Goal: Transaction & Acquisition: Purchase product/service

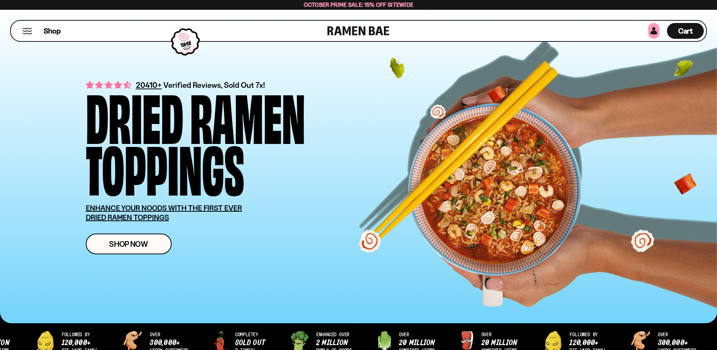
click at [655, 29] on link at bounding box center [653, 31] width 11 height 16
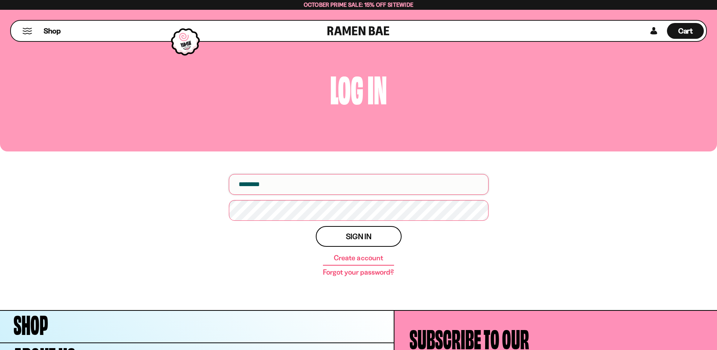
click at [407, 189] on input "email" at bounding box center [359, 184] width 260 height 21
click at [309, 187] on input "email" at bounding box center [359, 184] width 260 height 21
type input "**********"
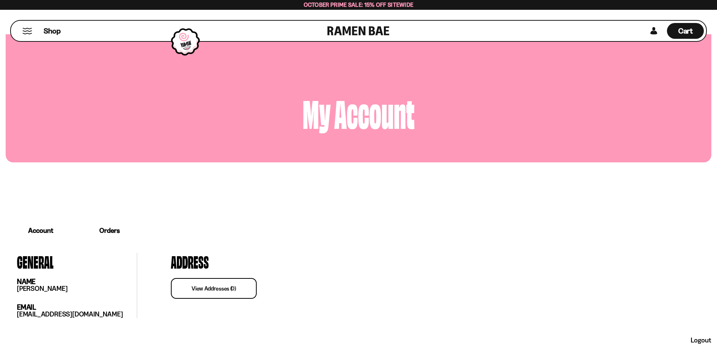
click at [30, 30] on button "Mobile Menu Trigger" at bounding box center [27, 31] width 10 height 6
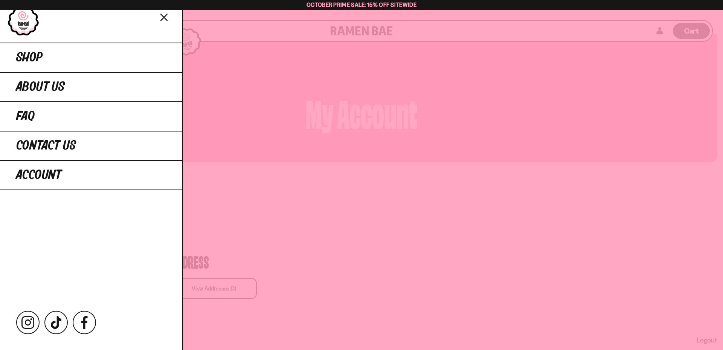
click at [14, 22] on link at bounding box center [24, 21] width 32 height 30
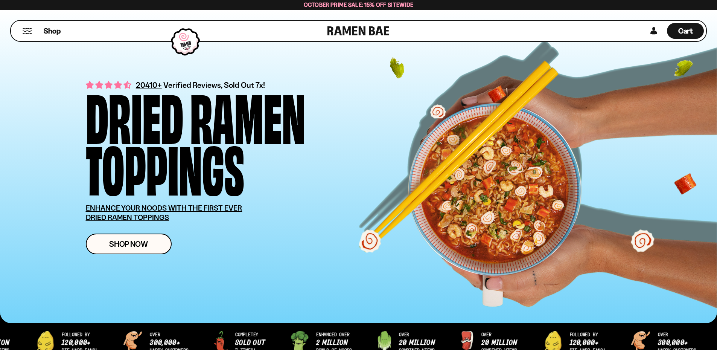
drag, startPoint x: 325, startPoint y: 128, endPoint x: 306, endPoint y: 146, distance: 25.6
drag, startPoint x: 306, startPoint y: 146, endPoint x: 331, endPoint y: 109, distance: 44.3
click at [331, 109] on div "Dried Ramen Toppings" at bounding box center [236, 140] width 301 height 103
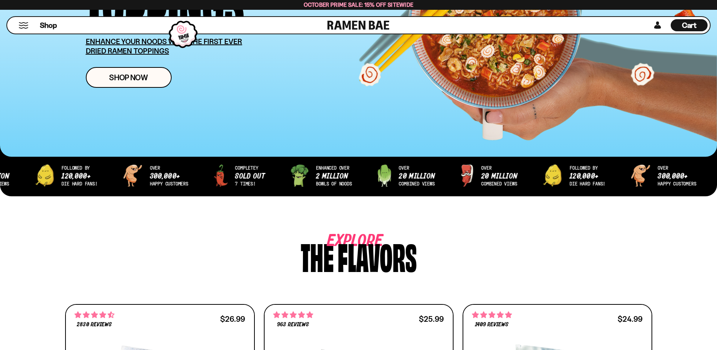
scroll to position [151, 0]
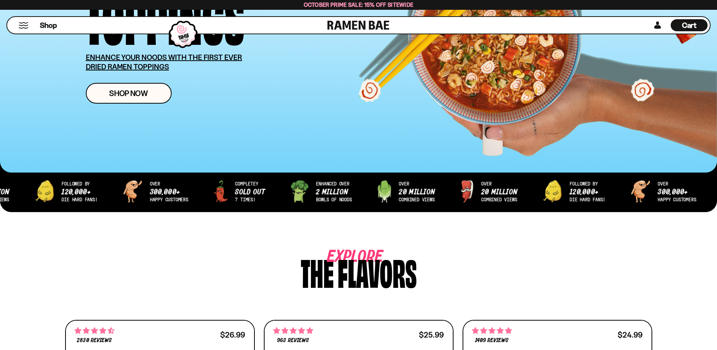
drag, startPoint x: 136, startPoint y: 78, endPoint x: 135, endPoint y: 83, distance: 5.7
click at [136, 78] on div "20410+ Verified Reviews, Sold Out 7x! Dried Ramen Toppings ENHANCE YOUR NOODS W…" at bounding box center [236, 15] width 301 height 175
click at [132, 87] on link "Shop Now" at bounding box center [129, 93] width 86 height 21
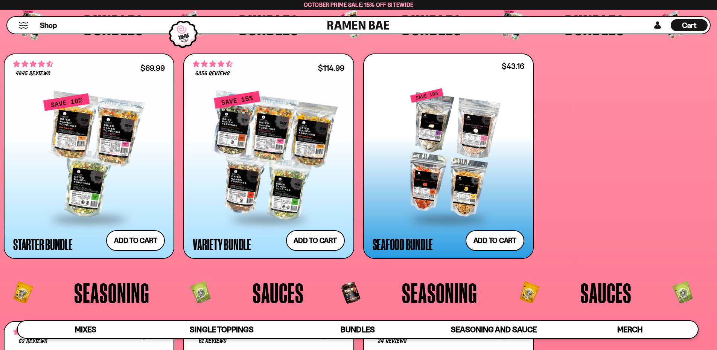
scroll to position [1885, 0]
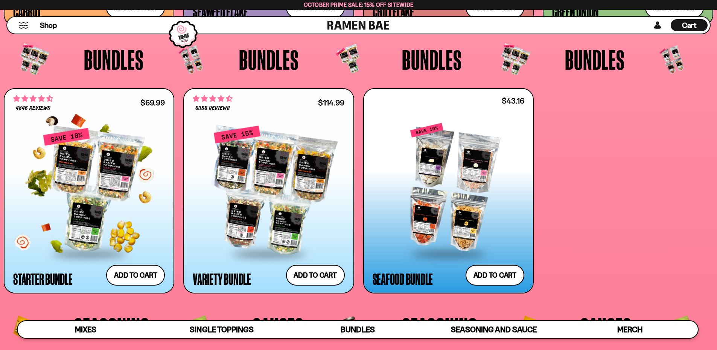
click at [119, 152] on div at bounding box center [89, 190] width 152 height 126
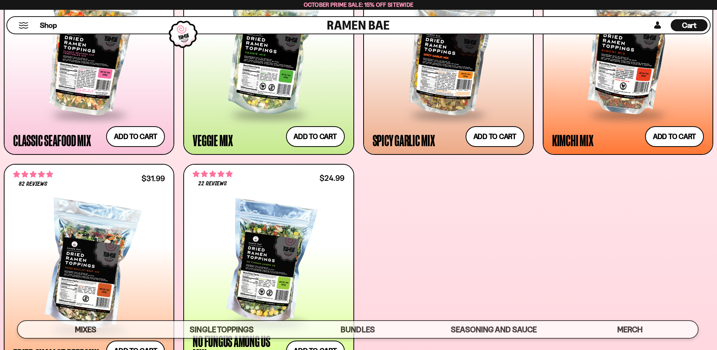
scroll to position [530, 0]
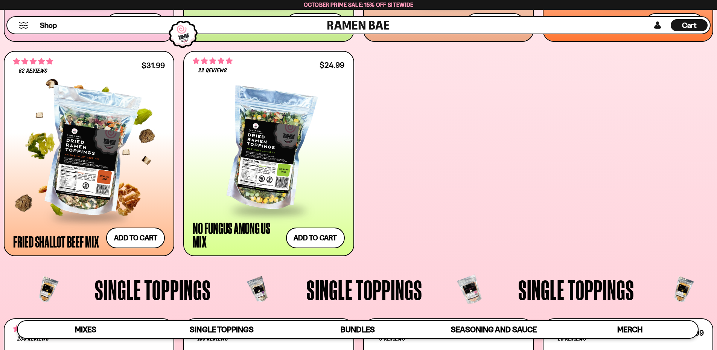
click at [114, 190] on div at bounding box center [89, 153] width 152 height 126
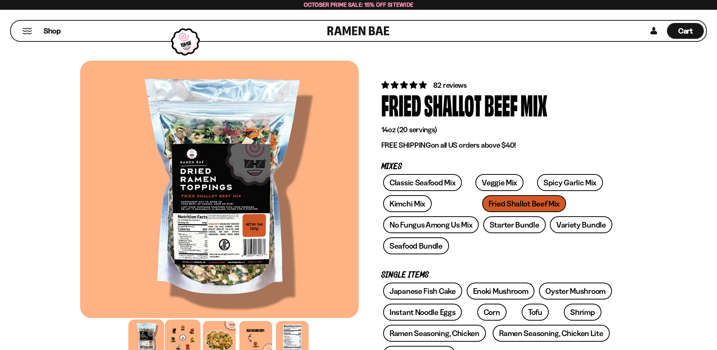
click at [191, 340] on div at bounding box center [183, 337] width 36 height 36
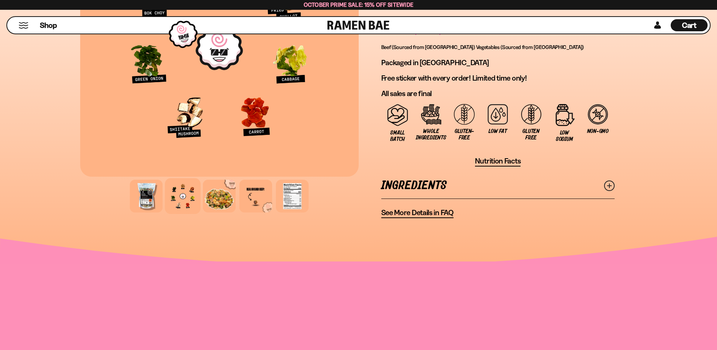
scroll to position [602, 0]
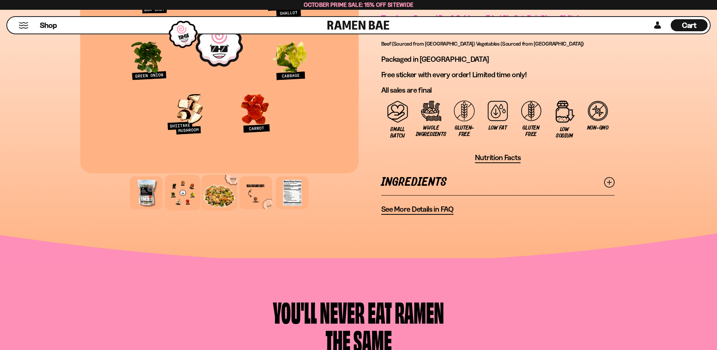
click at [228, 200] on div at bounding box center [219, 193] width 36 height 36
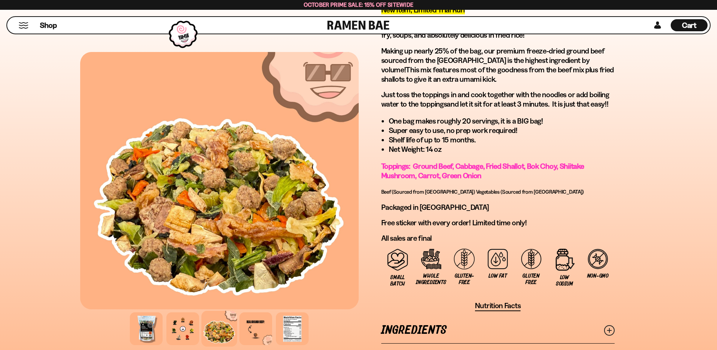
scroll to position [376, 0]
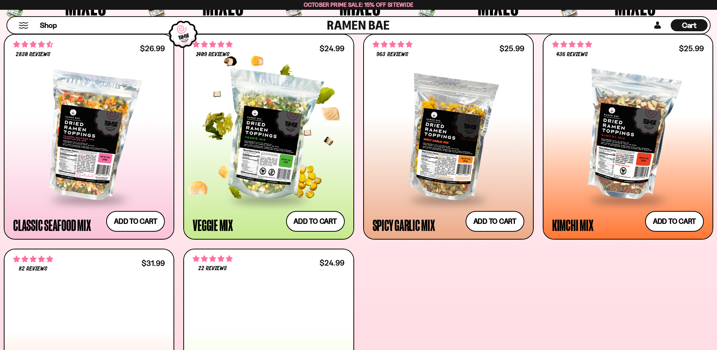
scroll to position [376, 0]
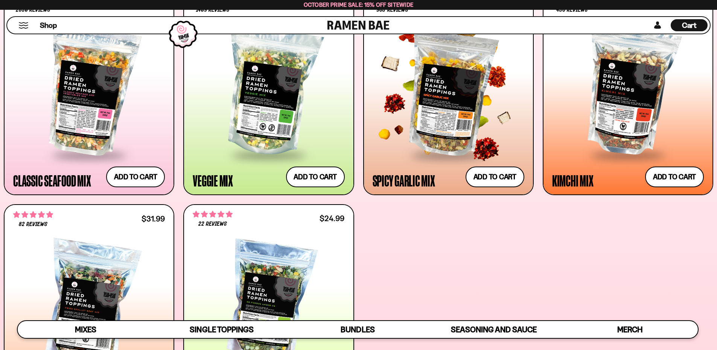
click at [402, 132] on div at bounding box center [449, 92] width 152 height 126
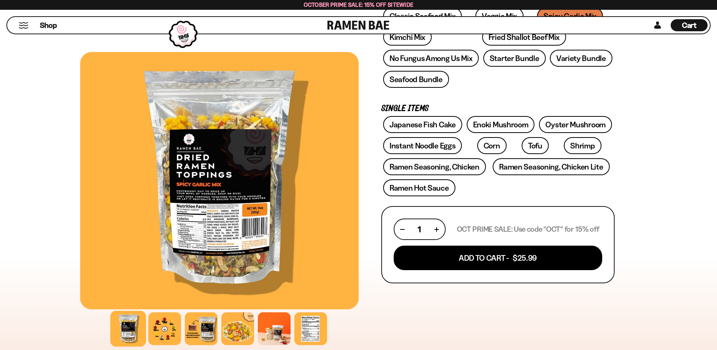
scroll to position [226, 0]
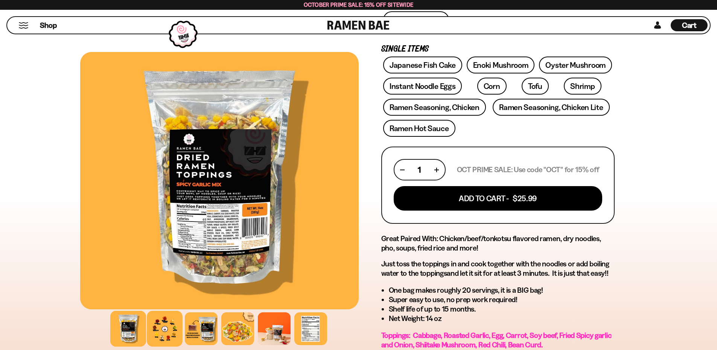
click at [168, 326] on div at bounding box center [165, 329] width 36 height 36
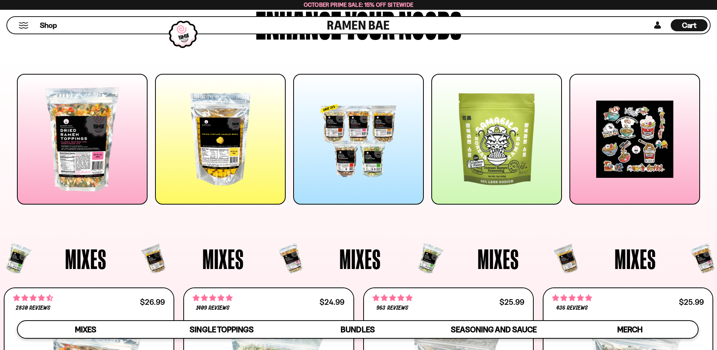
scroll to position [75, 0]
